Goal: Task Accomplishment & Management: Use online tool/utility

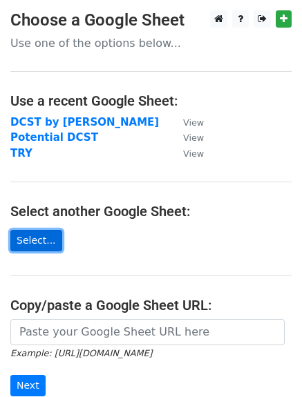
click at [46, 230] on link "Select..." at bounding box center [36, 240] width 52 height 21
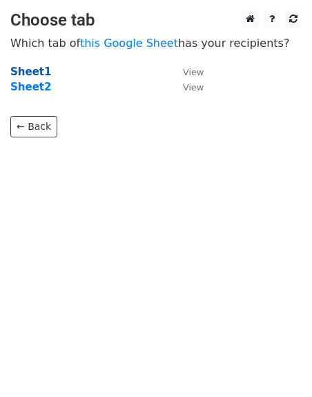
click at [23, 77] on strong "Sheet1" at bounding box center [30, 72] width 41 height 12
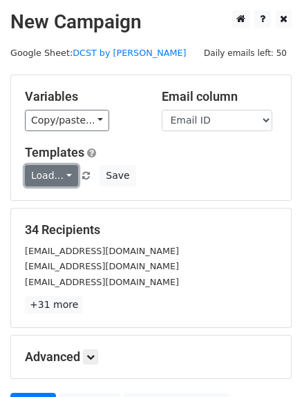
click at [33, 180] on link "Load..." at bounding box center [51, 175] width 53 height 21
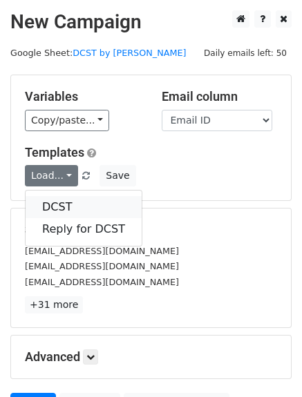
click at [73, 199] on link "DCST" at bounding box center [84, 207] width 116 height 22
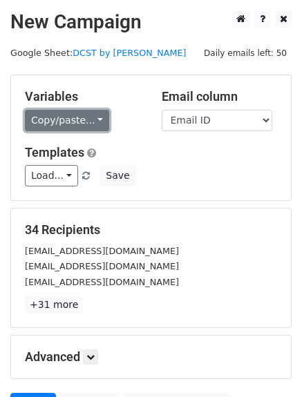
click at [56, 117] on link "Copy/paste..." at bounding box center [67, 120] width 84 height 21
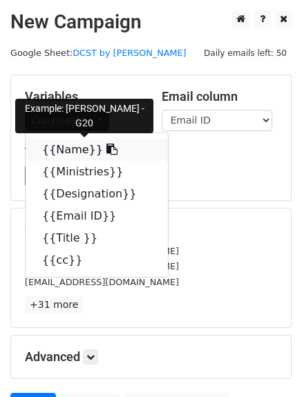
click at [62, 153] on link "{{Name}}" at bounding box center [97, 150] width 142 height 22
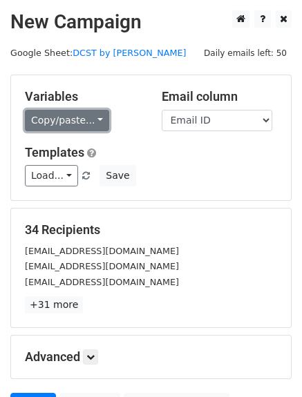
click at [77, 121] on link "Copy/paste..." at bounding box center [67, 120] width 84 height 21
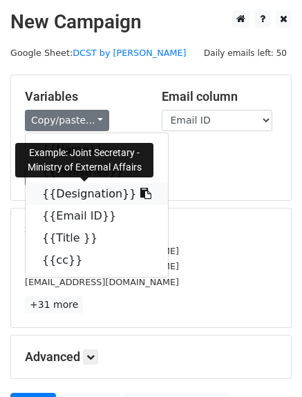
click at [71, 201] on link "{{Designation}}" at bounding box center [97, 194] width 142 height 22
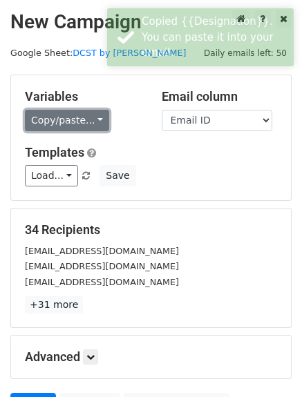
click at [61, 113] on link "Copy/paste..." at bounding box center [67, 120] width 84 height 21
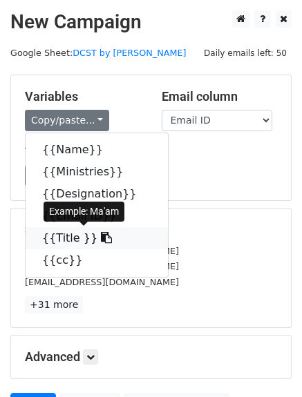
click at [57, 237] on link "{{Title }}" at bounding box center [97, 238] width 142 height 22
